Goal: Information Seeking & Learning: Learn about a topic

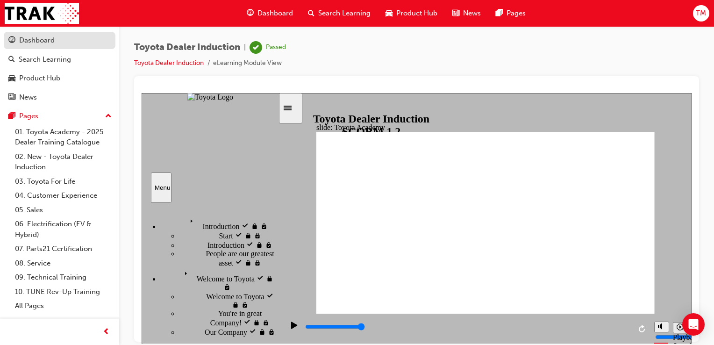
click at [82, 44] on div "Dashboard" at bounding box center [59, 41] width 102 height 12
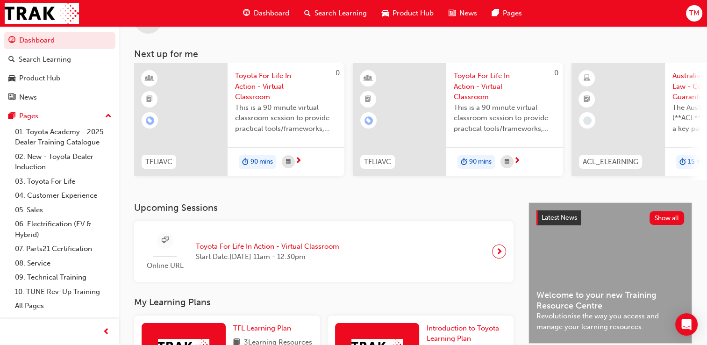
scroll to position [15, 0]
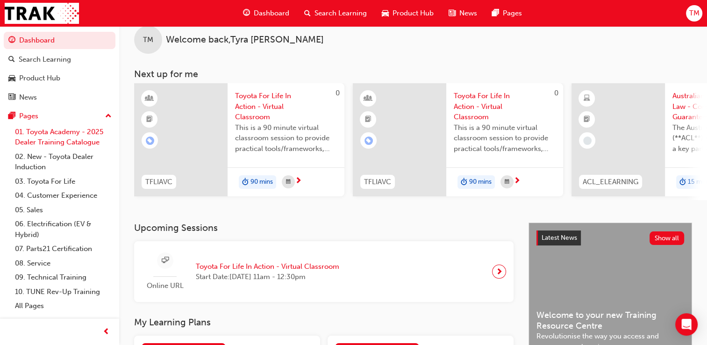
click at [87, 141] on link "01. Toyota Academy - 2025 Dealer Training Catalogue" at bounding box center [63, 137] width 104 height 25
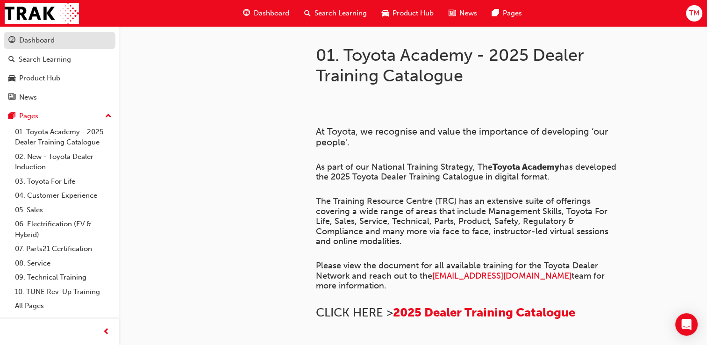
click at [79, 42] on div "Dashboard" at bounding box center [59, 41] width 102 height 12
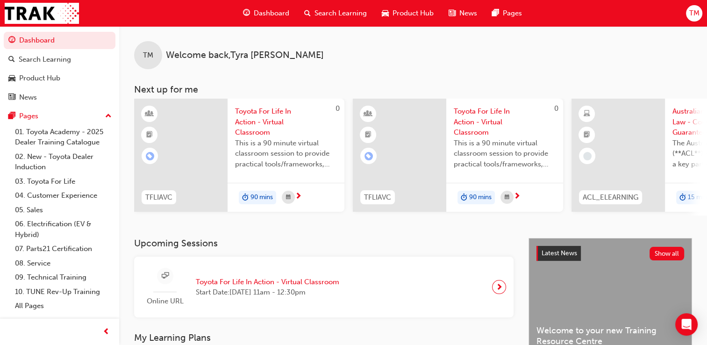
click at [693, 16] on span "TM" at bounding box center [693, 13] width 10 height 11
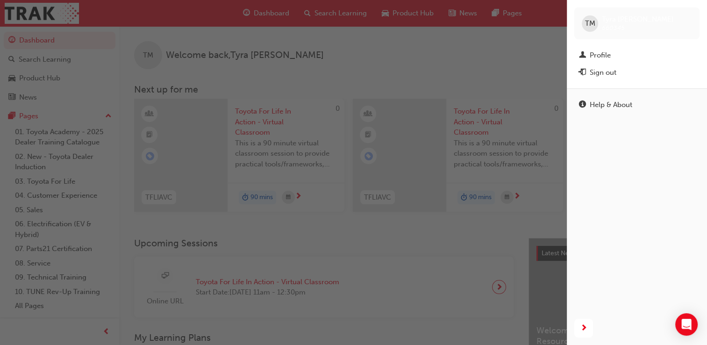
click at [520, 57] on div "button" at bounding box center [283, 172] width 566 height 345
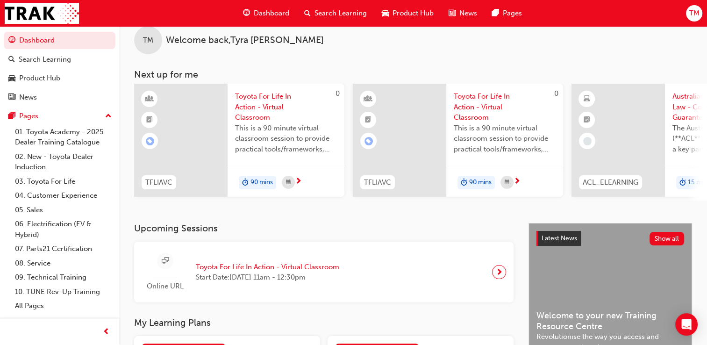
scroll to position [15, 0]
click at [643, 124] on div at bounding box center [617, 139] width 93 height 113
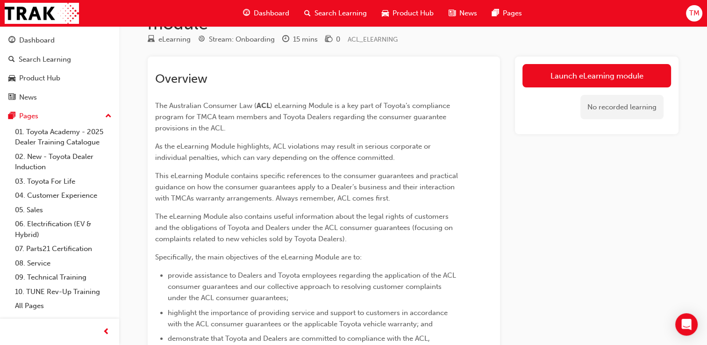
scroll to position [50, 0]
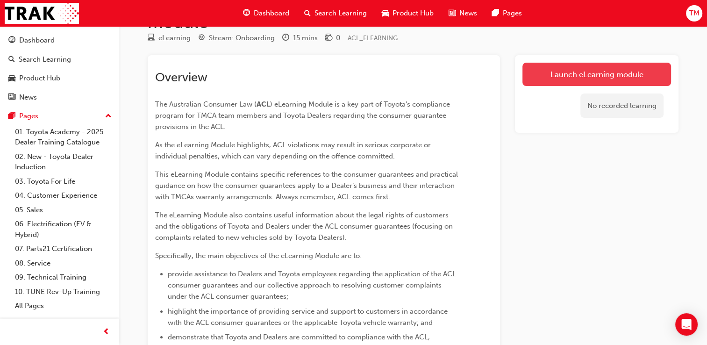
drag, startPoint x: 629, startPoint y: 66, endPoint x: 554, endPoint y: 64, distance: 74.7
click at [554, 64] on link "Launch eLearning module" at bounding box center [596, 74] width 149 height 23
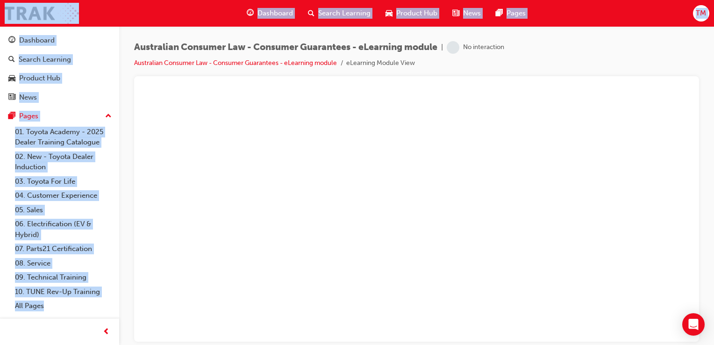
click at [592, 59] on div "Australian Consumer Law - Consumer Guarantees - eLearning module | No interacti…" at bounding box center [416, 58] width 565 height 35
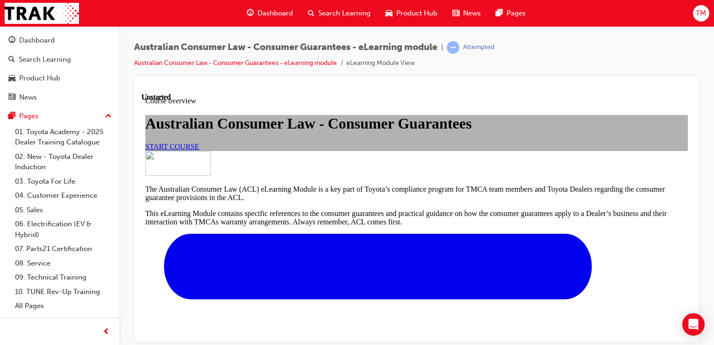
scroll to position [24, 0]
click at [199, 150] on span "START COURSE" at bounding box center [172, 146] width 54 height 8
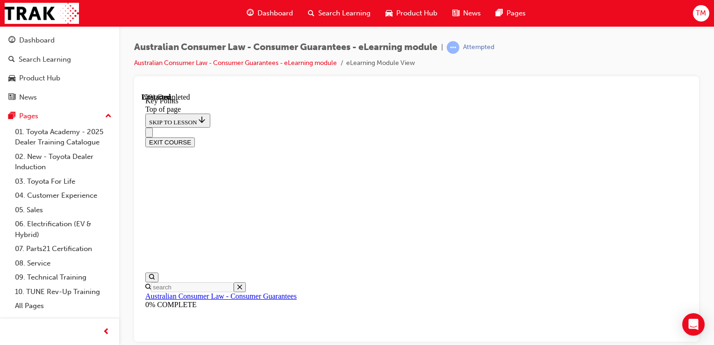
scroll to position [202, 0]
